Goal: Transaction & Acquisition: Obtain resource

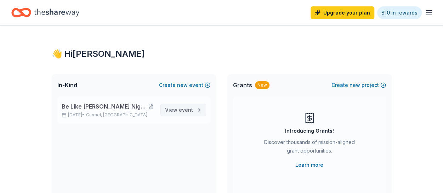
click at [189, 108] on span "event" at bounding box center [186, 110] width 14 height 6
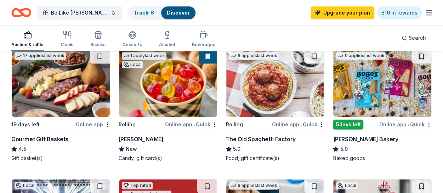
scroll to position [358, 0]
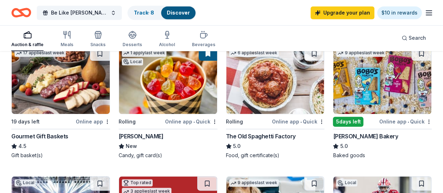
click at [41, 136] on div "Gourmet Gift Baskets" at bounding box center [39, 136] width 57 height 9
